Goal: Transaction & Acquisition: Purchase product/service

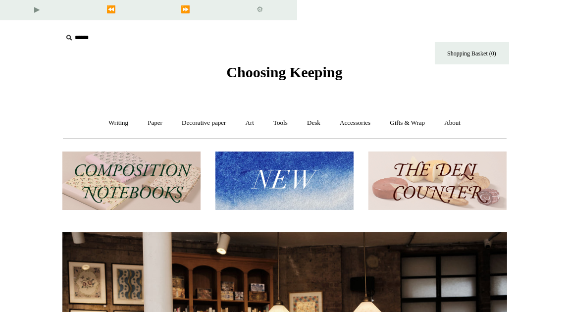
scroll to position [40, 0]
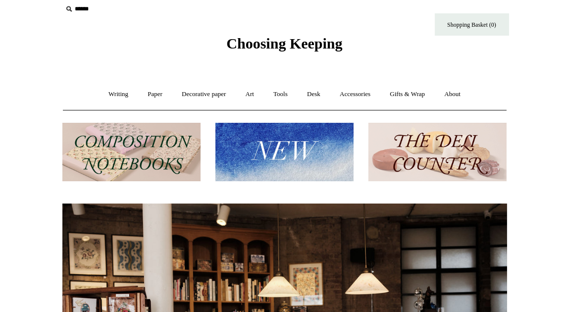
click at [402, 123] on img at bounding box center [437, 152] width 138 height 59
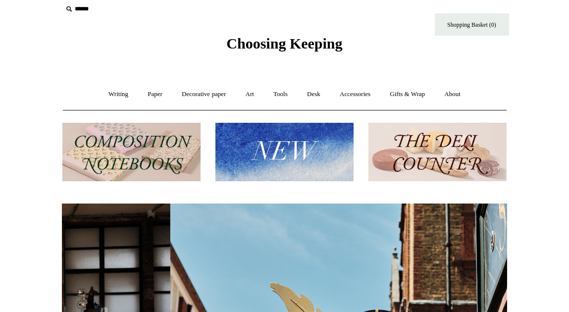
scroll to position [0, 445]
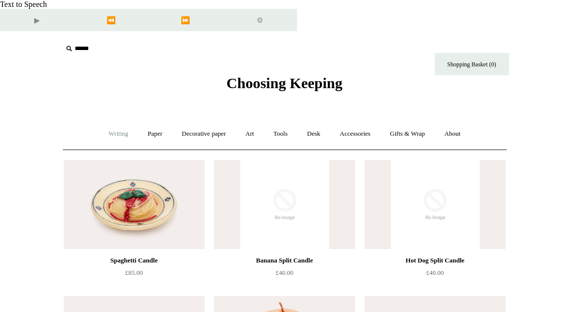
click at [104, 121] on link "Writing +" at bounding box center [119, 134] width 38 height 26
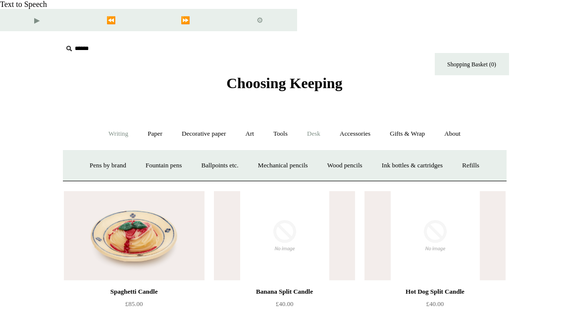
click at [322, 121] on link "Desk +" at bounding box center [313, 134] width 31 height 26
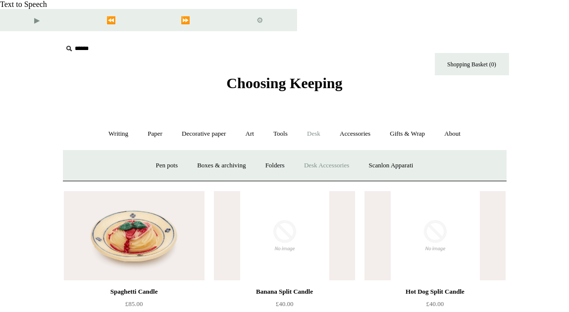
click at [323, 152] on link "Desk Accessories" at bounding box center [326, 165] width 63 height 26
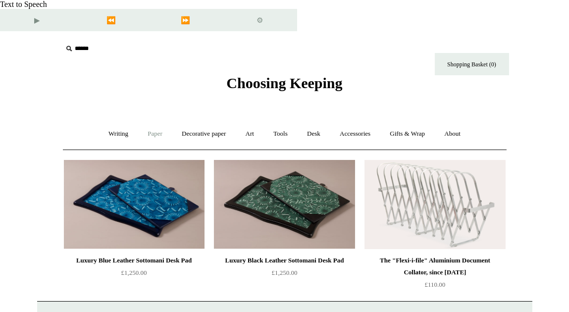
click at [151, 121] on link "Paper +" at bounding box center [155, 134] width 33 height 26
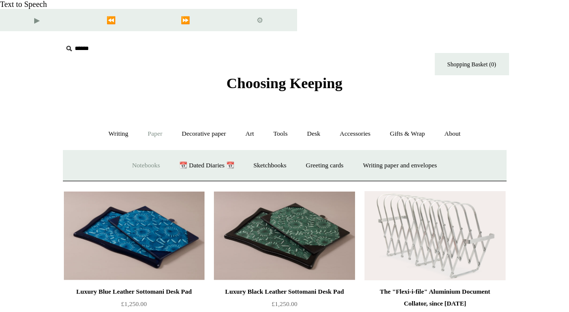
click at [131, 152] on link "Notebooks +" at bounding box center [146, 165] width 46 height 26
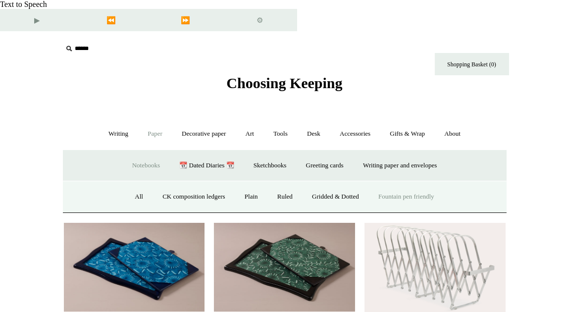
click at [423, 184] on link "Fountain pen friendly" at bounding box center [406, 197] width 74 height 26
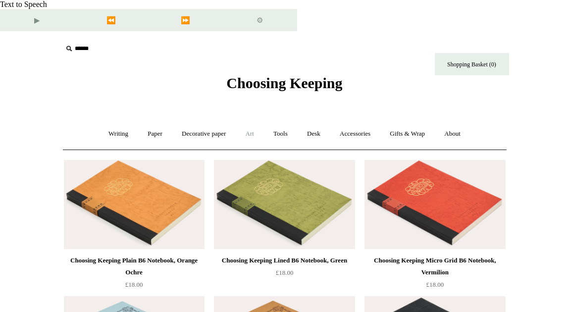
click at [251, 121] on link "Art +" at bounding box center [250, 134] width 26 height 26
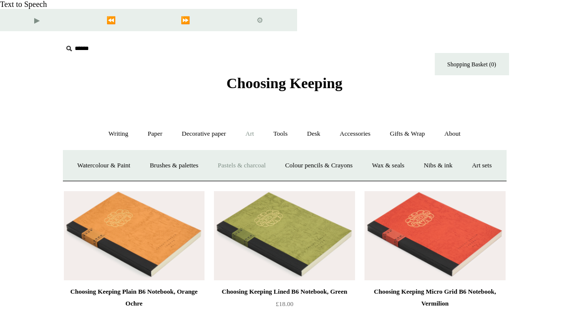
click at [251, 152] on link "Pastels & charcoal" at bounding box center [242, 165] width 66 height 26
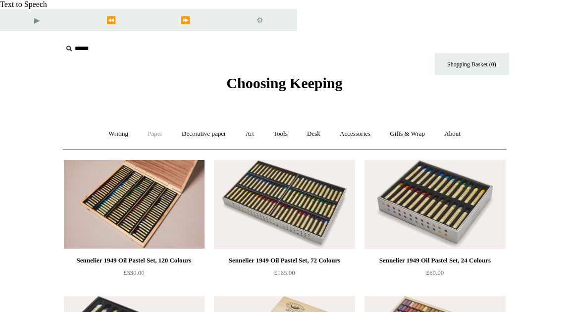
click at [146, 121] on link "Paper +" at bounding box center [155, 134] width 33 height 26
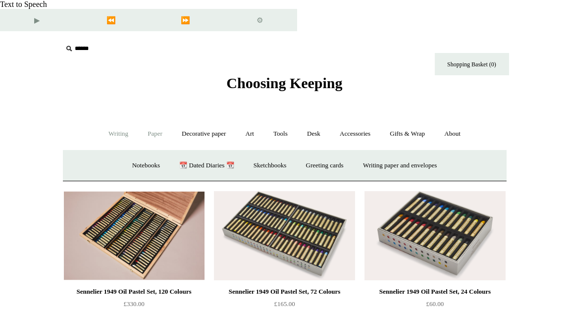
click at [102, 121] on link "Writing +" at bounding box center [119, 134] width 38 height 26
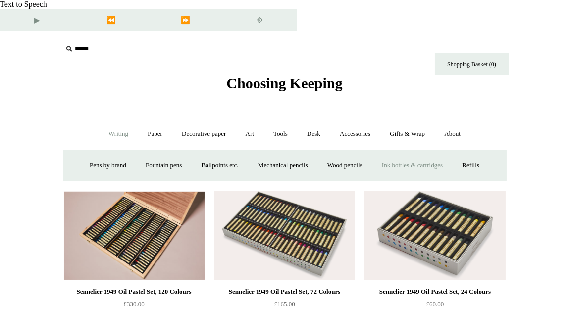
click at [450, 152] on link "Ink bottles & cartridges +" at bounding box center [412, 165] width 79 height 26
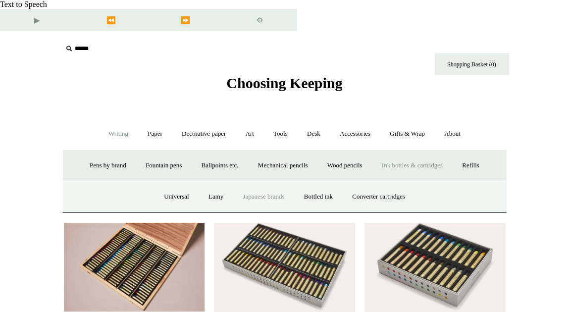
click at [269, 193] on link "Japanese brands" at bounding box center [263, 197] width 59 height 26
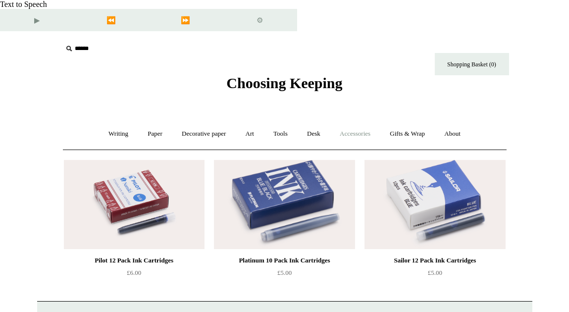
click at [377, 121] on link "Accessories +" at bounding box center [355, 134] width 49 height 26
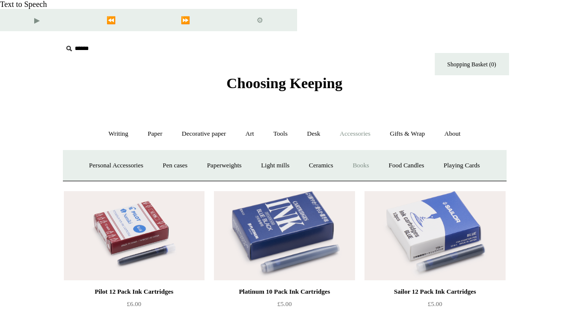
click at [378, 152] on link "Books" at bounding box center [361, 165] width 34 height 26
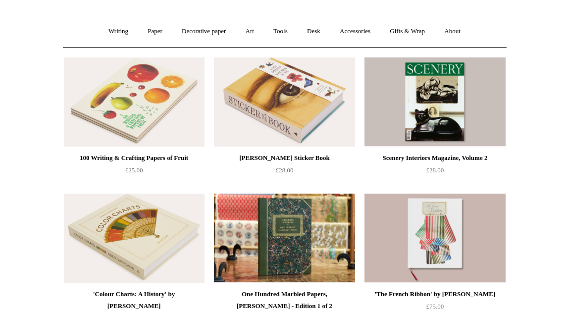
scroll to position [101, 0]
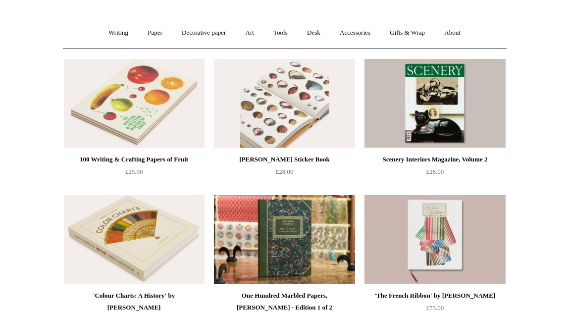
click at [296, 78] on img at bounding box center [284, 103] width 141 height 89
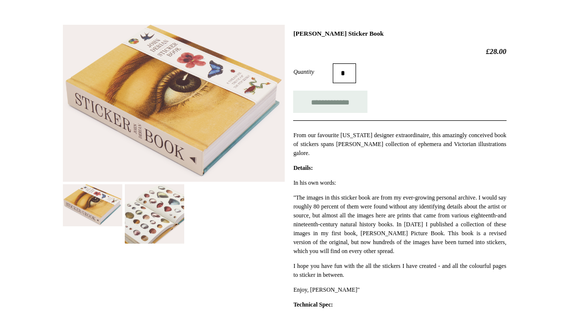
scroll to position [160, 0]
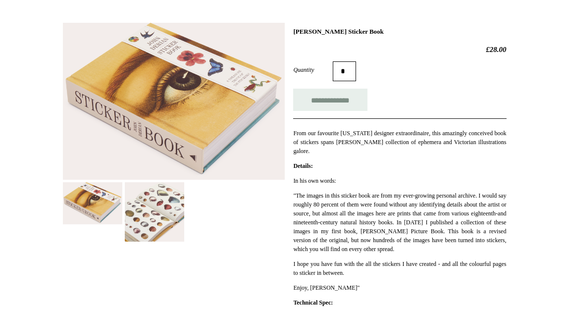
click at [150, 187] on img at bounding box center [154, 211] width 59 height 59
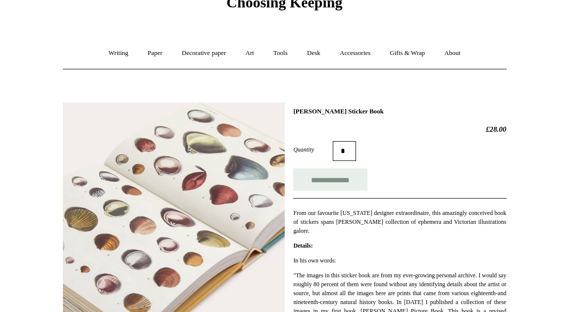
scroll to position [71, 0]
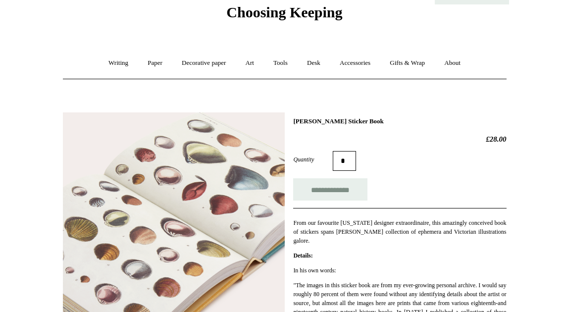
drag, startPoint x: 396, startPoint y: 93, endPoint x: 309, endPoint y: 97, distance: 86.7
click at [309, 117] on div "**********" at bounding box center [399, 285] width 213 height 336
drag, startPoint x: 387, startPoint y: 88, endPoint x: 292, endPoint y: 90, distance: 95.1
click at [292, 105] on div "**********" at bounding box center [285, 282] width 444 height 354
